Goal: Task Accomplishment & Management: Manage account settings

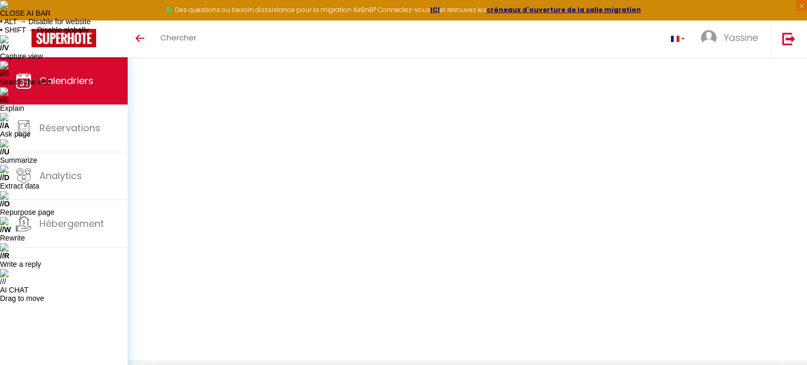
select select
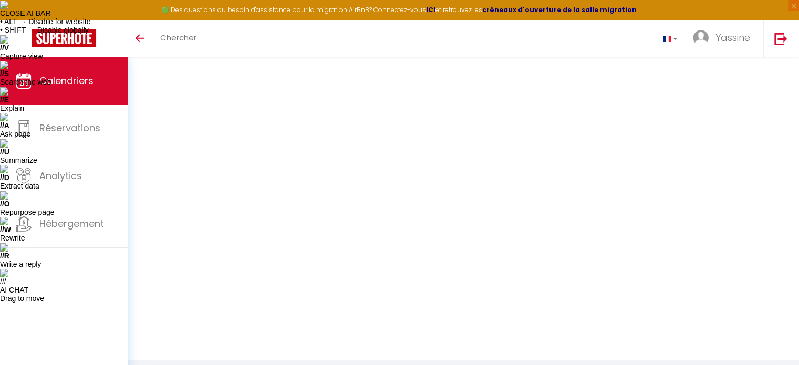
select select
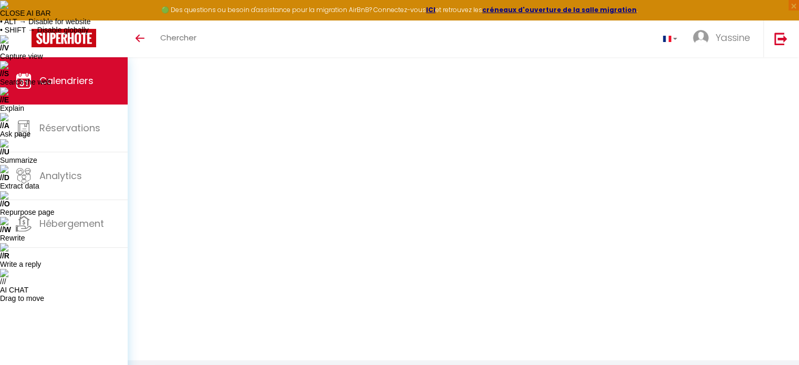
select select
select select "OK"
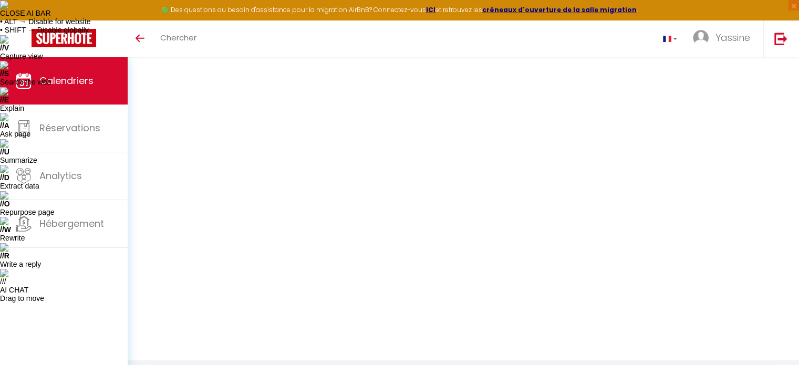
select select "1"
select select "0"
select select "1"
select select
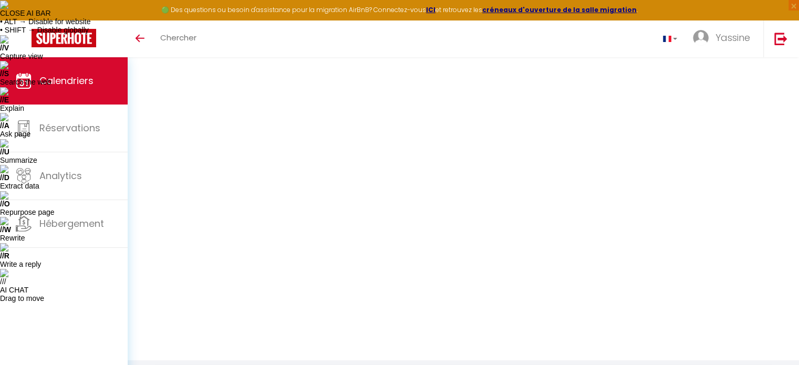
click at [0, 0] on div at bounding box center [0, 0] width 0 height 0
select select "34495"
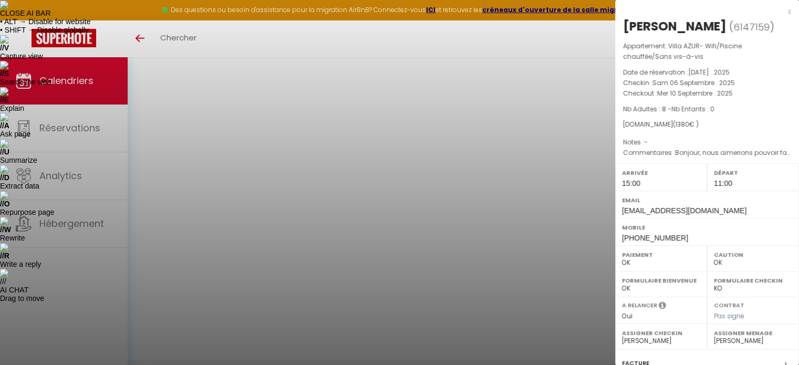
scroll to position [133, 0]
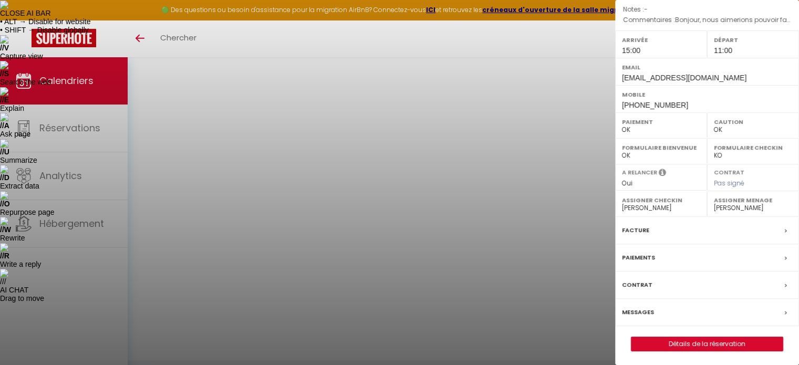
click at [647, 309] on label "Messages" at bounding box center [638, 312] width 32 height 11
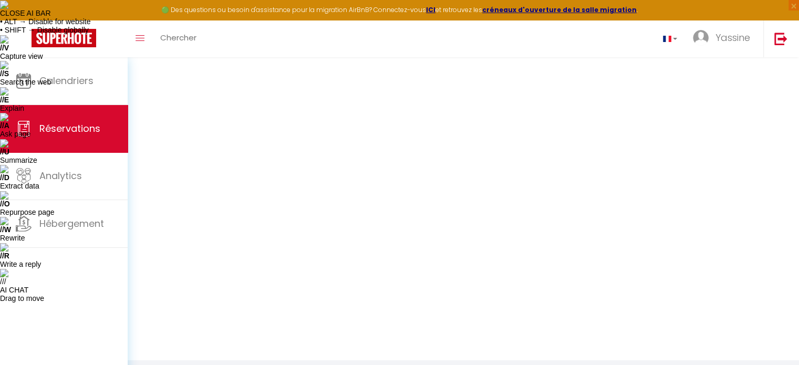
select select
checkbox input "false"
select select
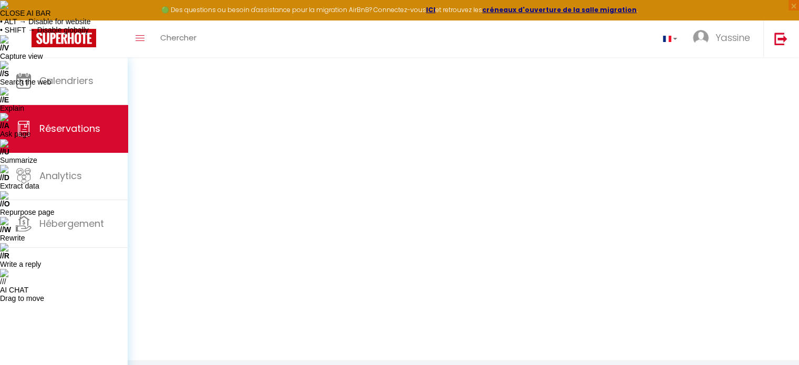
select select
checkbox input "false"
type textarea "Bonjour, nous aimerions pouvoir faire le Check in avant 15:00 si possible car n…"
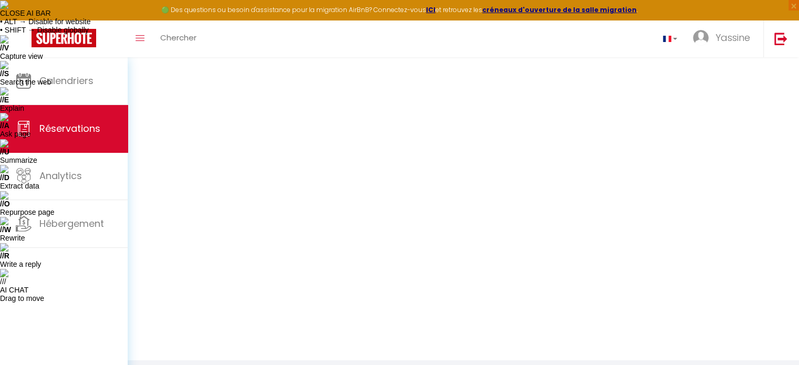
select select
checkbox input "false"
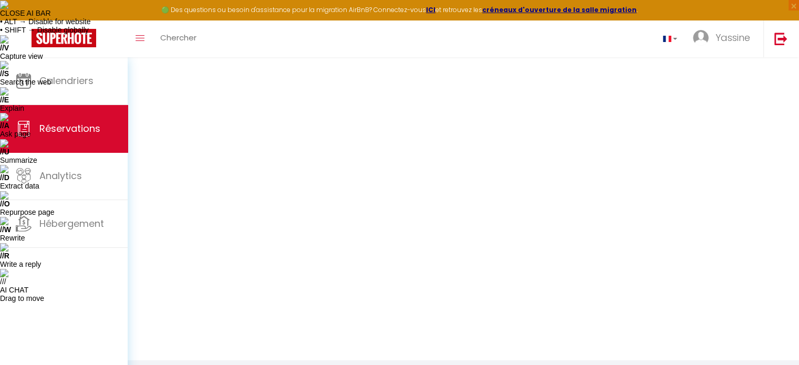
select select
checkbox input "false"
select select
checkbox input "false"
select select
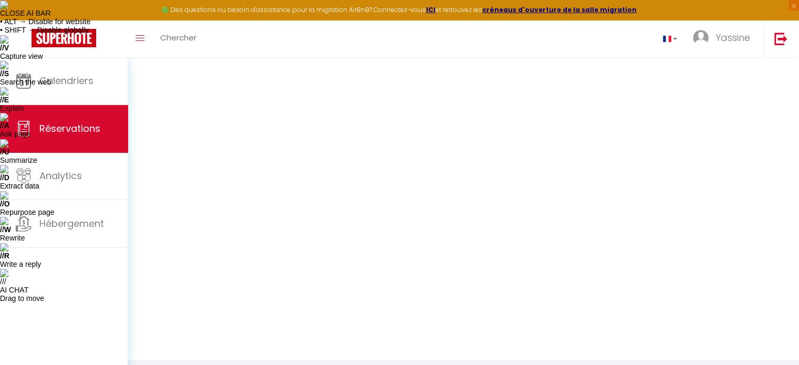
checkbox input "false"
select select
checkbox input "false"
select select
checkbox input "false"
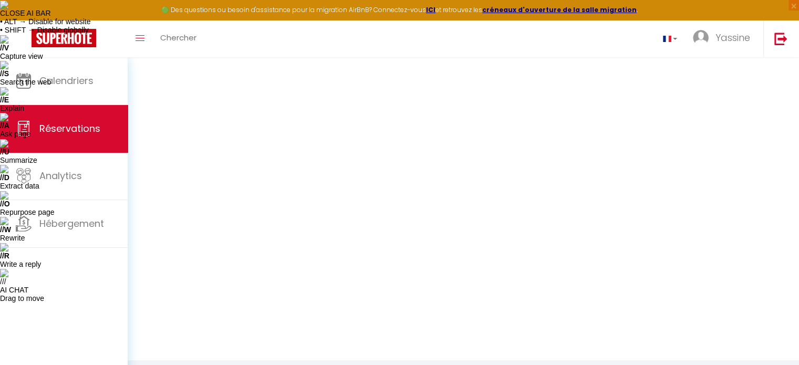
select select
checkbox input "false"
select select
checkbox input "false"
select select
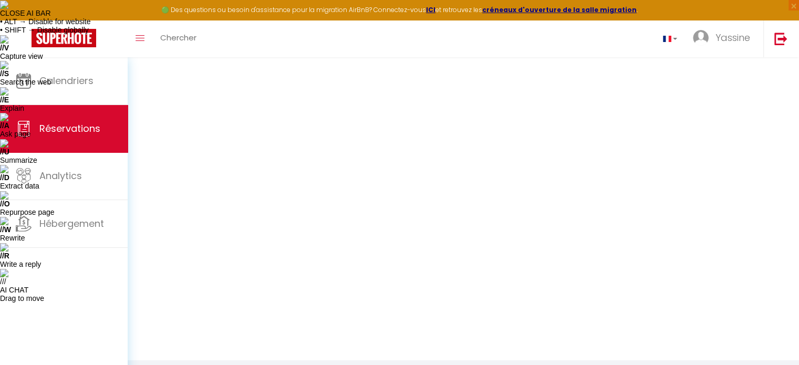
checkbox input "false"
select select
checkbox input "false"
select select
checkbox input "false"
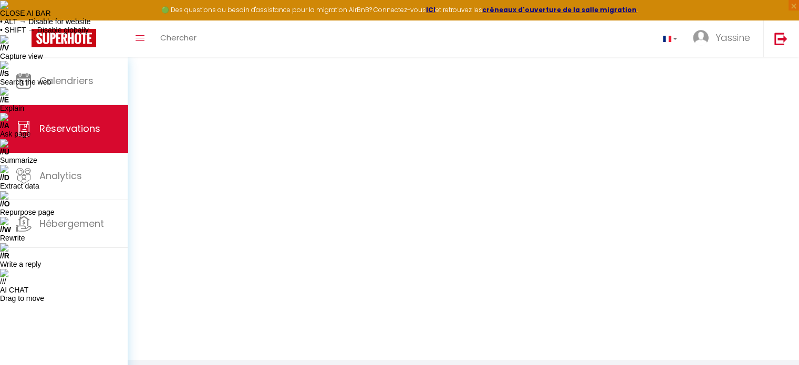
select select
checkbox input "false"
select select
checkbox input "false"
select select
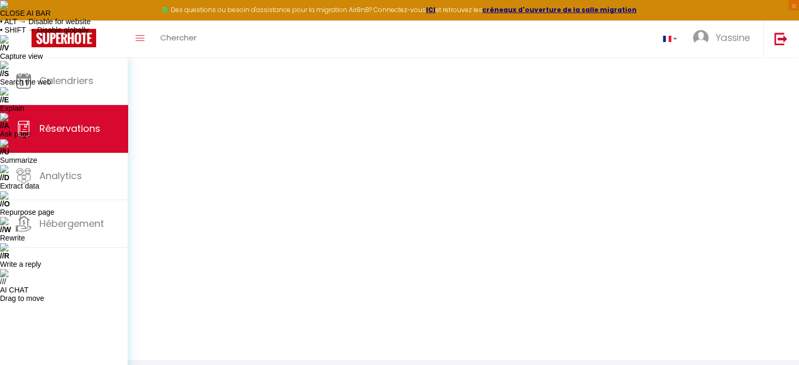
checkbox input "false"
select select
checkbox input "false"
select select
checkbox input "false"
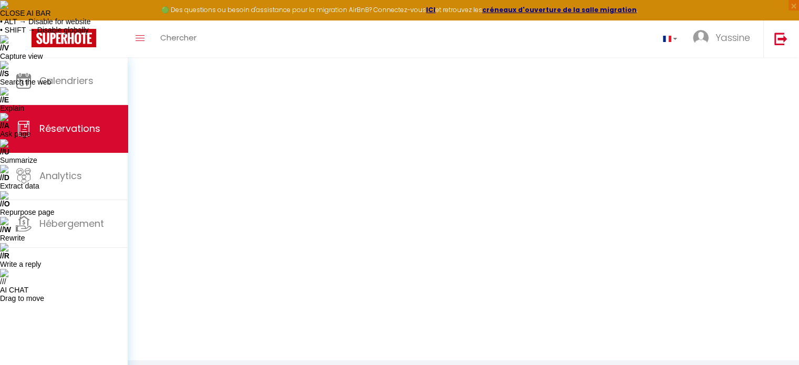
select select
checkbox input "false"
select select
checkbox input "false"
select select
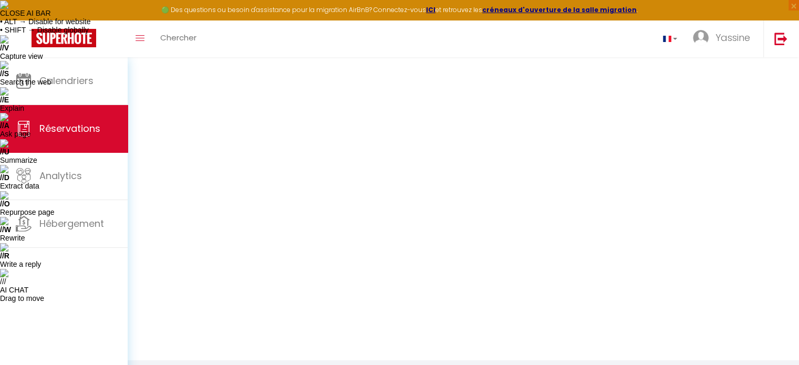
checkbox input "false"
select select
checkbox input "false"
select select
checkbox input "false"
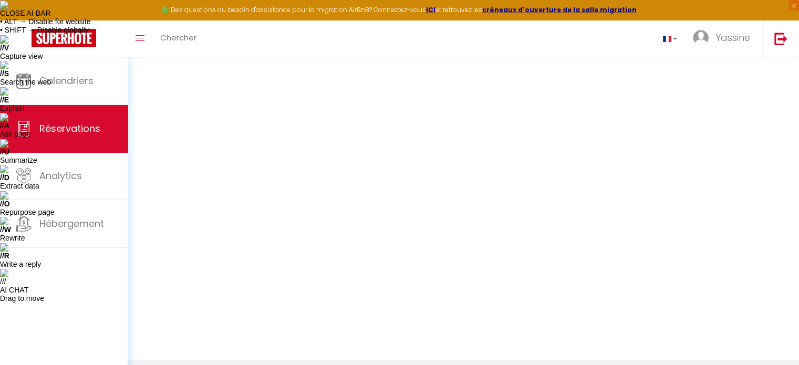
select select
checkbox input "false"
select select
checkbox input "false"
select select
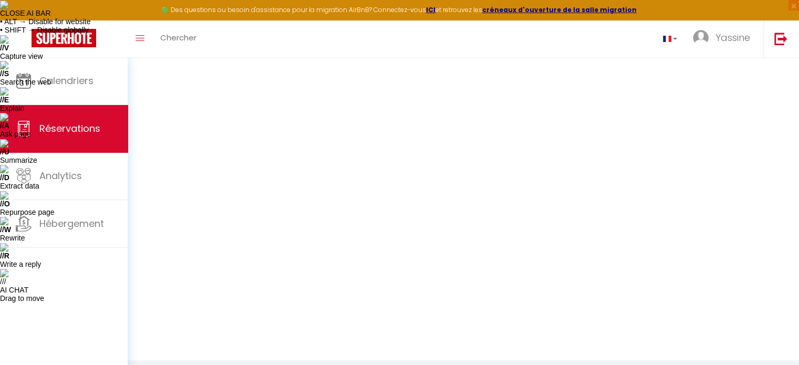
checkbox input "false"
select select
checkbox input "false"
select select
checkbox input "false"
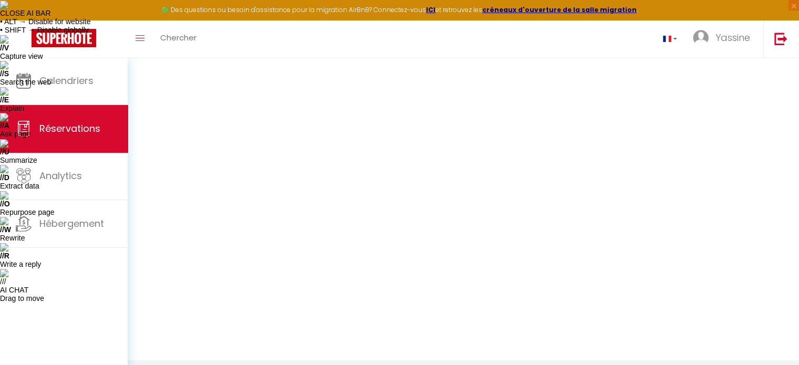
select select
checkbox input "false"
select select
checkbox input "false"
select select
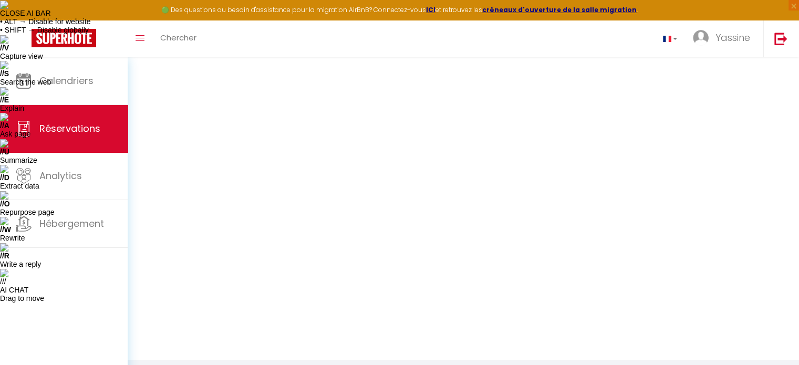
checkbox input "false"
select select
checkbox input "false"
select select
checkbox input "false"
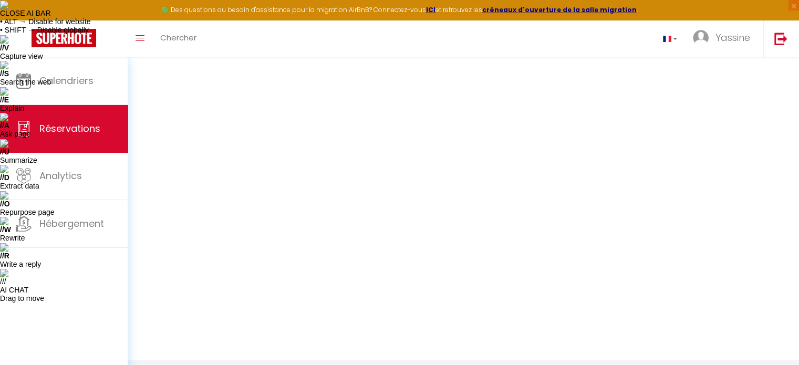
select select
checkbox input "false"
select select
checkbox input "false"
select select
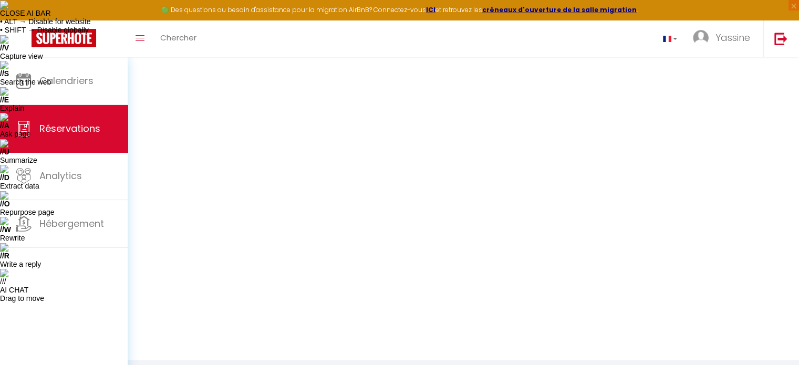
checkbox input "false"
select select
checkbox input "false"
select select
checkbox input "false"
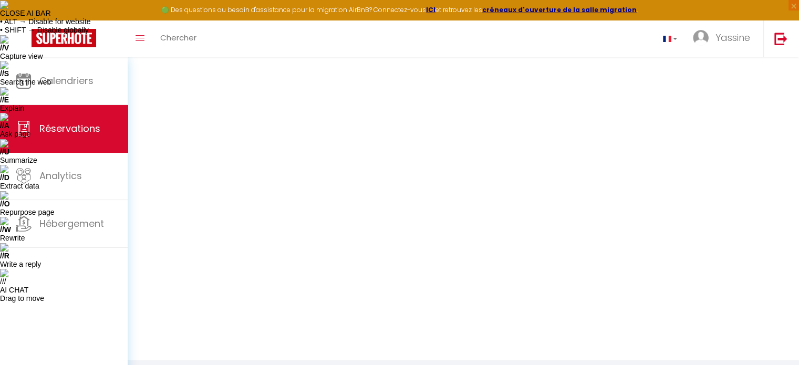
select select
checkbox input "false"
select select
checkbox input "false"
select select
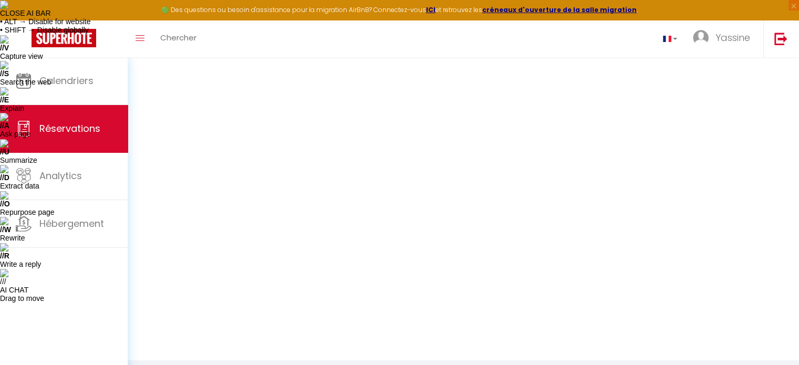
checkbox input "false"
select select
checkbox input "false"
select select
checkbox input "false"
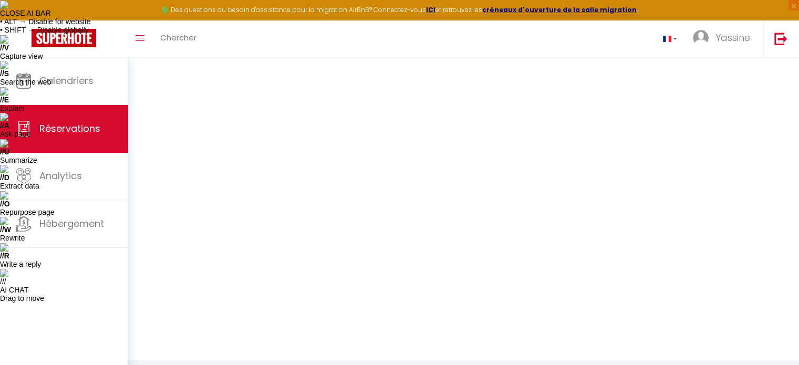
select select
checkbox input "false"
select select
checkbox input "false"
select select
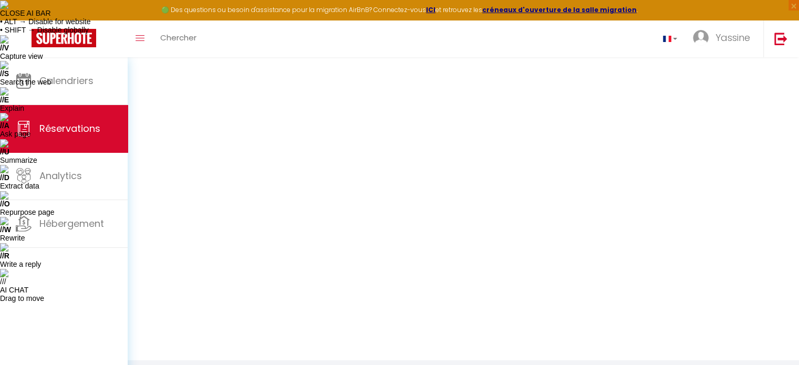
checkbox input "false"
select select
checkbox input "false"
select select
checkbox input "false"
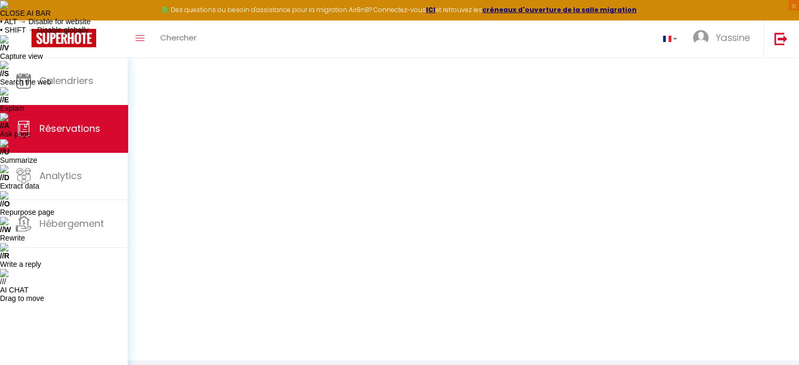
select select
checkbox input "false"
select select
checkbox input "false"
select select
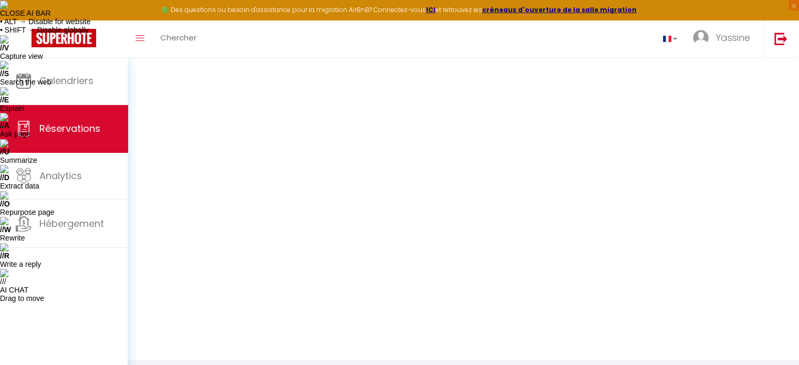
checkbox input "false"
select select
checkbox input "false"
select select
checkbox input "false"
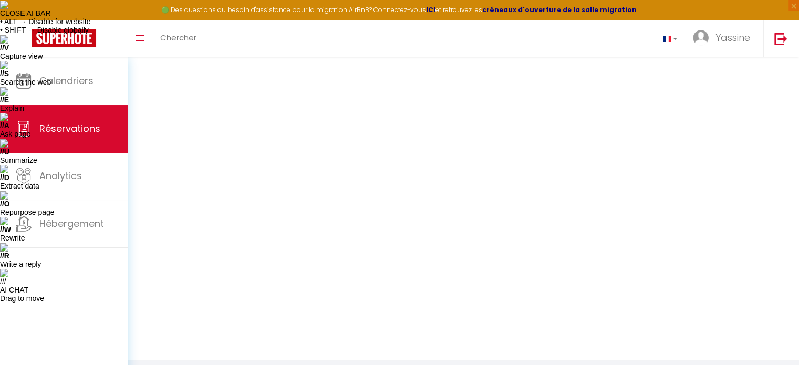
select select
checkbox input "false"
select select
checkbox input "false"
select select
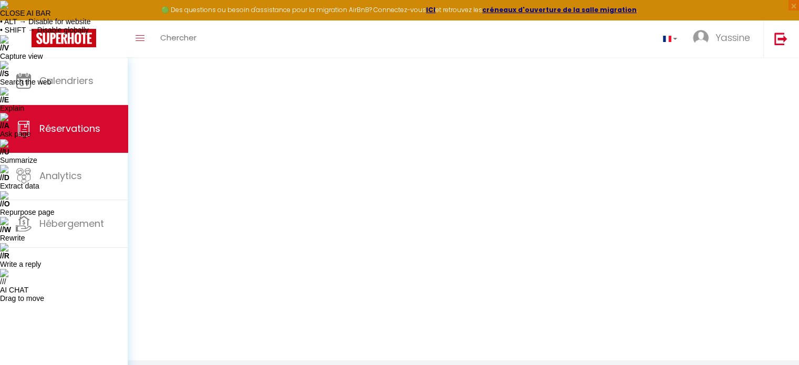
checkbox input "false"
select select
checkbox input "false"
select select
checkbox input "false"
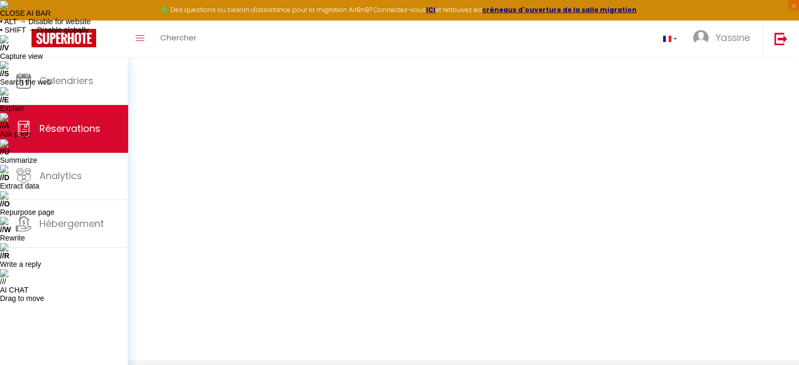
select select
checkbox input "false"
select select
checkbox input "false"
select select
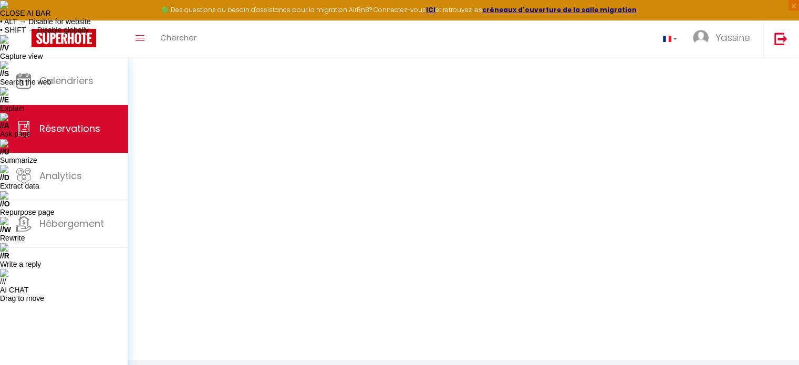
checkbox input "false"
select select
checkbox input "false"
select select
checkbox input "false"
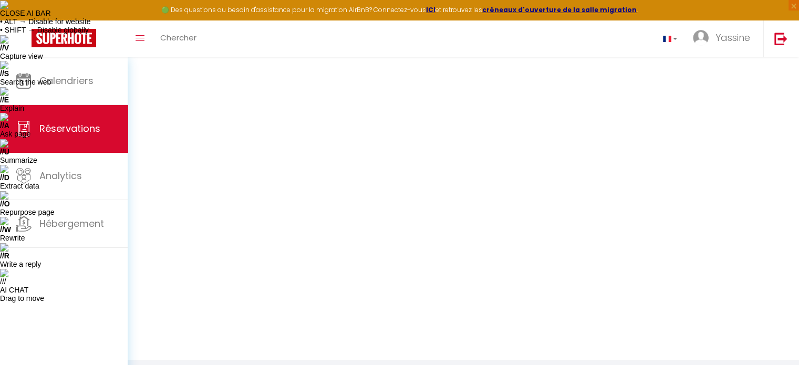
select select
checkbox input "false"
select select
checkbox input "false"
select select
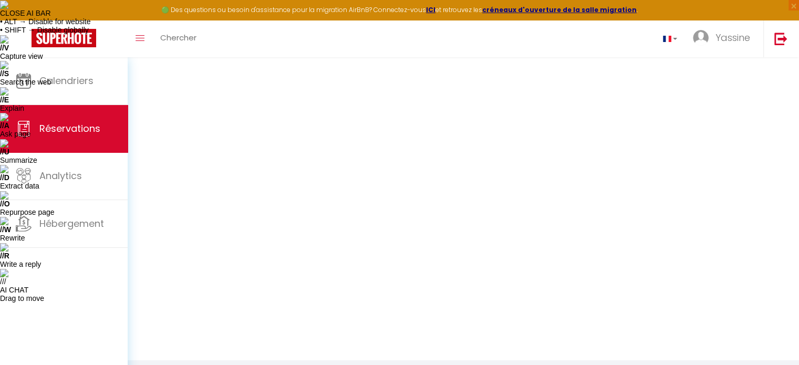
checkbox input "false"
select select
checkbox input "false"
select select
checkbox input "false"
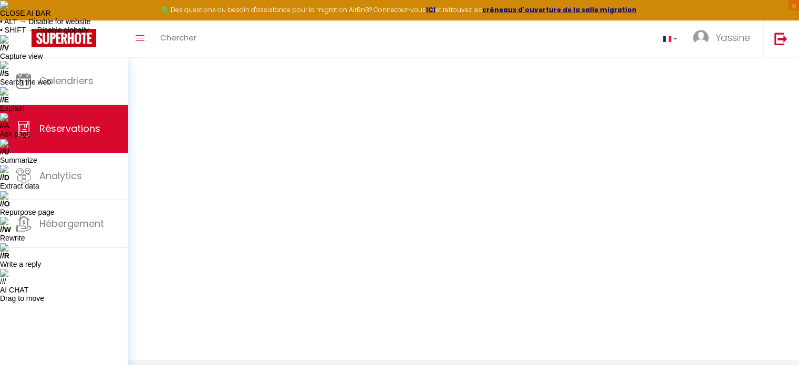
select select
checkbox input "false"
select select
checkbox input "false"
select select
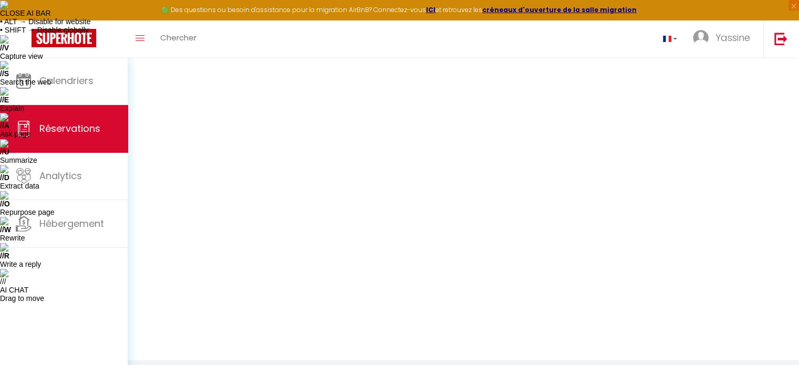
checkbox input "false"
select select
checkbox input "false"
select select
checkbox input "false"
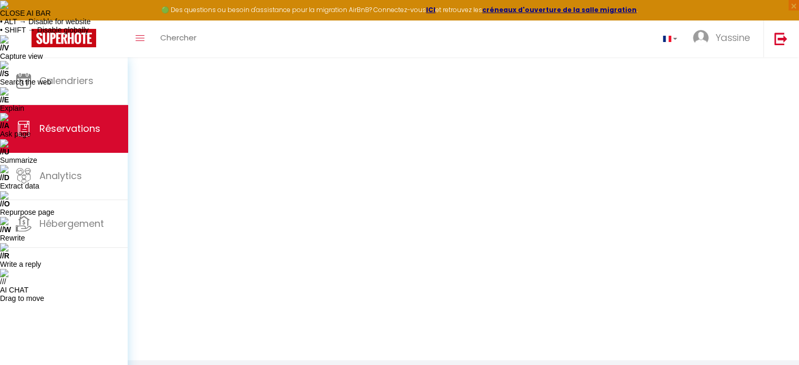
select select
checkbox input "false"
select select
checkbox input "false"
select select
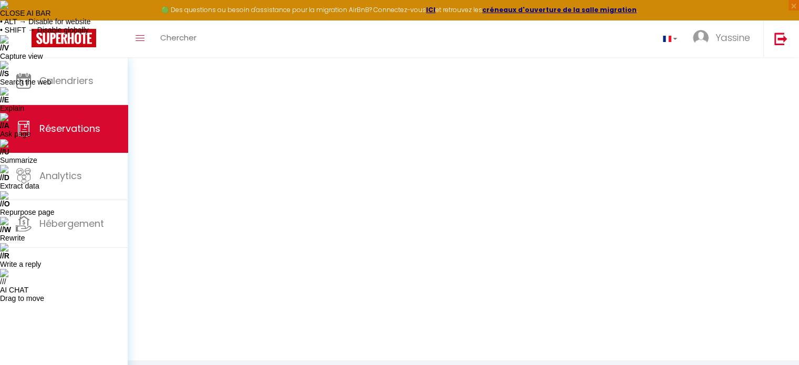
checkbox input "false"
select select
checkbox input "false"
select select
checkbox input "false"
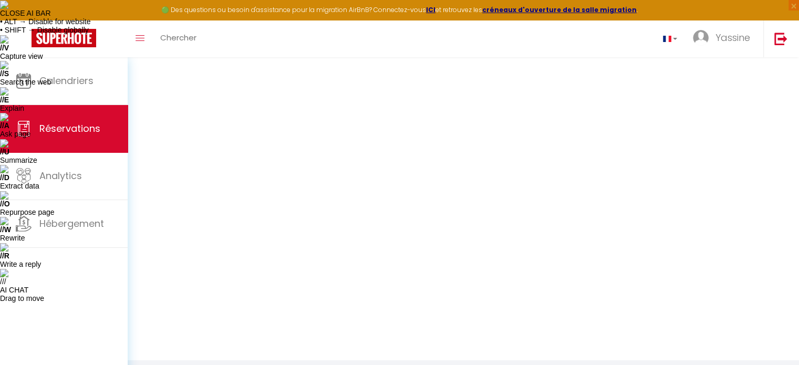
select select
checkbox input "false"
select select
checkbox input "false"
select select
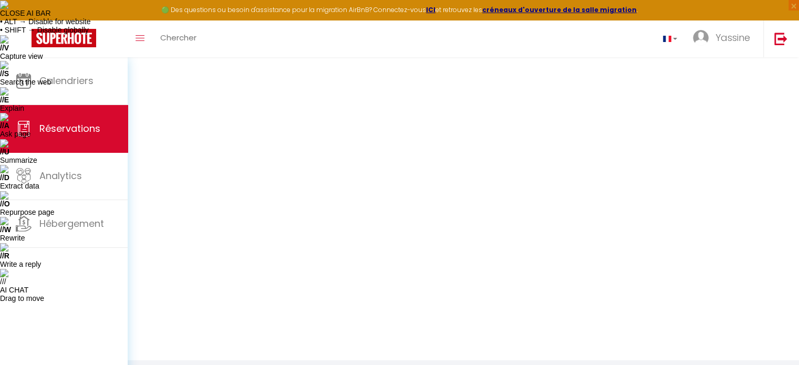
checkbox input "false"
select select
checkbox input "false"
select select
checkbox input "false"
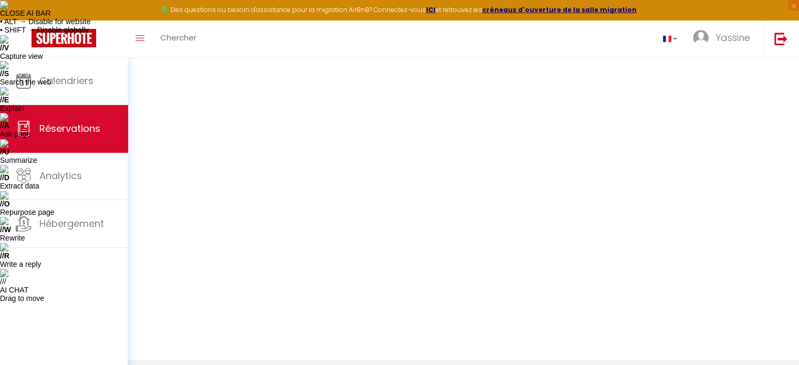
select select
checkbox input "false"
select select
checkbox input "false"
select select
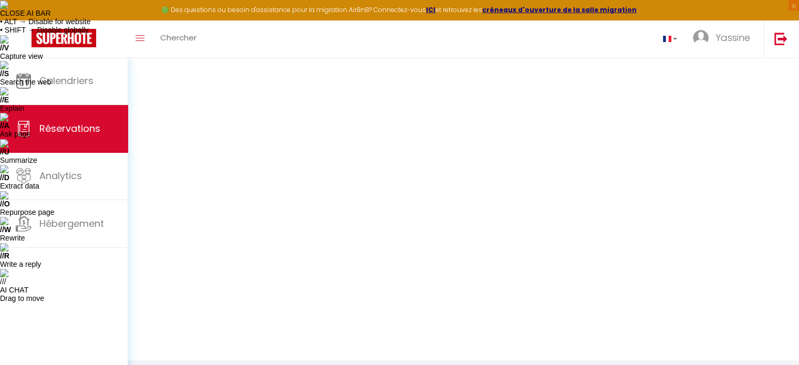
checkbox input "false"
select select
checkbox input "false"
